Goal: Task Accomplishment & Management: Use online tool/utility

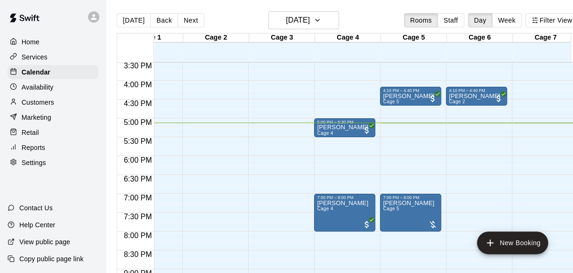
scroll to position [0, 33]
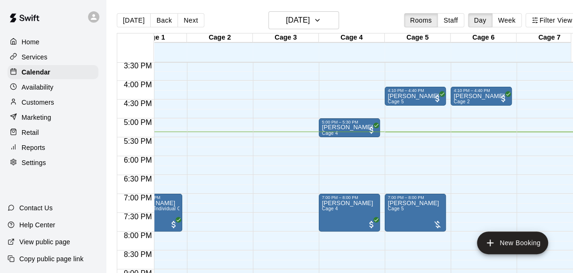
click at [390, 15] on div "[DATE] Back [DATE][DATE] Rooms Staff Day Week Filter View" at bounding box center [347, 22] width 461 height 22
click at [372, 24] on div "[DATE] Back [DATE][DATE] Rooms Staff Day Week Filter View" at bounding box center [347, 22] width 461 height 22
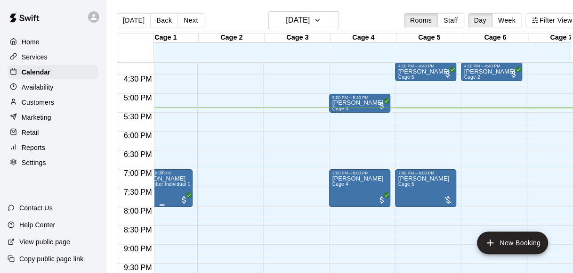
scroll to position [0, 23]
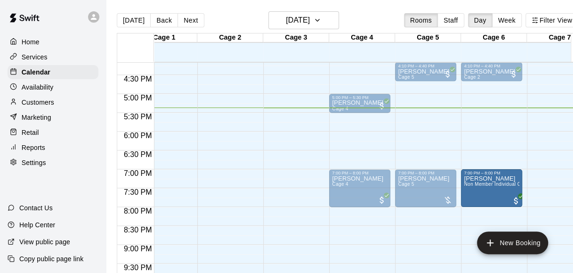
drag, startPoint x: 171, startPoint y: 179, endPoint x: 511, endPoint y: 182, distance: 339.5
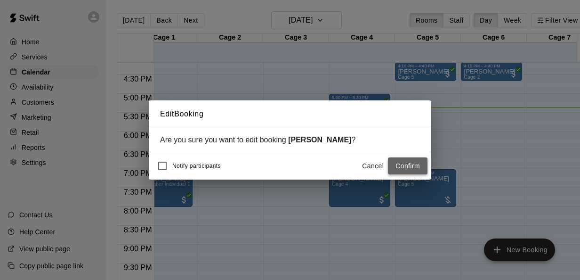
click at [403, 168] on button "Confirm" at bounding box center [408, 165] width 40 height 17
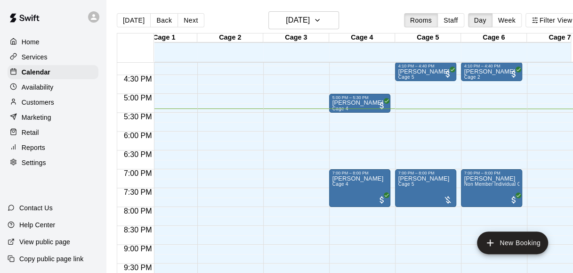
click at [375, 20] on div "[DATE] Back [DATE][DATE] Rooms Staff Day Week Filter View" at bounding box center [347, 22] width 461 height 22
click at [420, 72] on p "[PERSON_NAME]" at bounding box center [423, 72] width 51 height 0
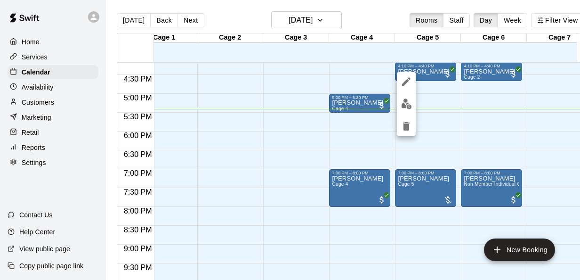
click at [431, 78] on div at bounding box center [290, 140] width 580 height 280
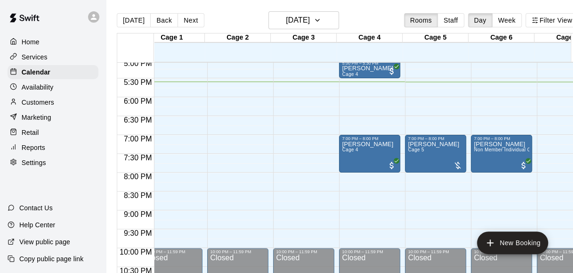
scroll to position [0, 10]
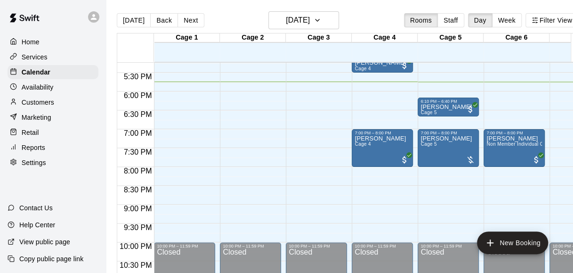
click at [446, 162] on div "[PERSON_NAME] Cage 5" at bounding box center [446, 271] width 51 height 273
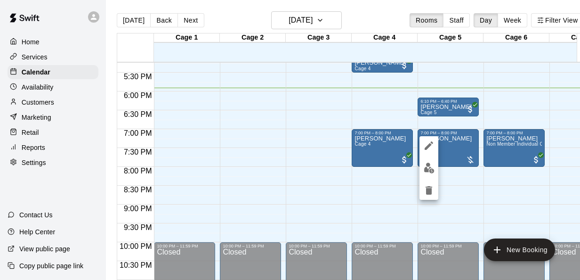
click at [539, 93] on div at bounding box center [290, 140] width 580 height 280
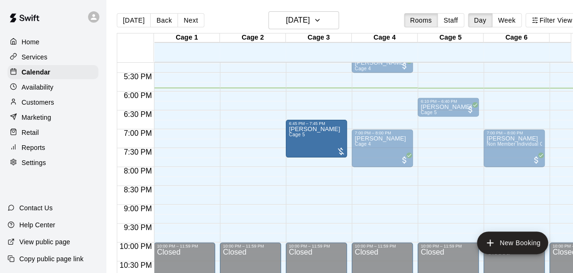
drag, startPoint x: 448, startPoint y: 140, endPoint x: 328, endPoint y: 138, distance: 120.6
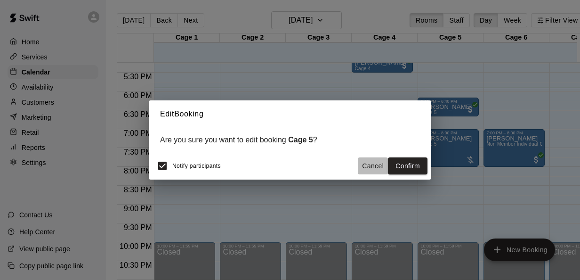
click at [379, 169] on button "Cancel" at bounding box center [373, 165] width 30 height 17
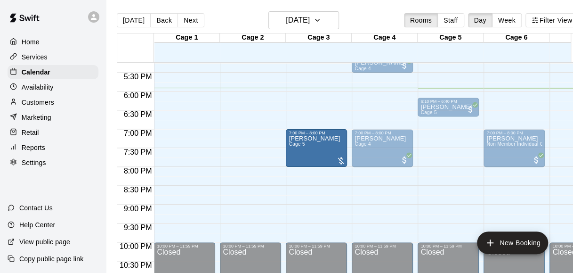
drag, startPoint x: 441, startPoint y: 154, endPoint x: 334, endPoint y: 158, distance: 106.5
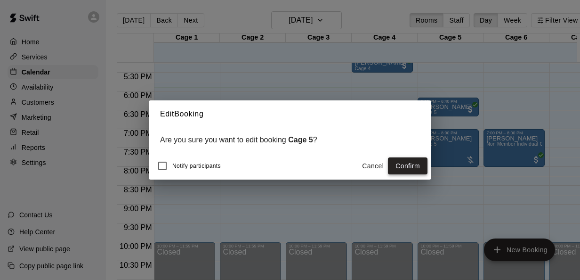
click at [412, 164] on button "Confirm" at bounding box center [408, 165] width 40 height 17
